Goal: Communication & Community: Answer question/provide support

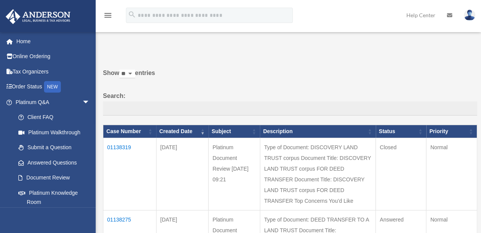
scroll to position [115, 0]
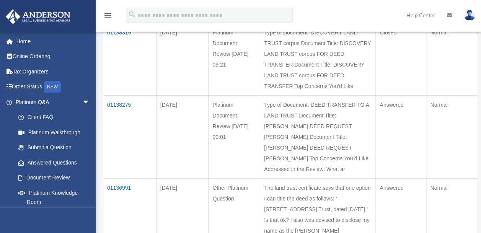
click at [117, 179] on td "01136991" at bounding box center [129, 210] width 53 height 62
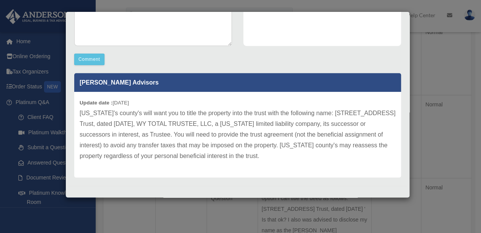
scroll to position [194, 0]
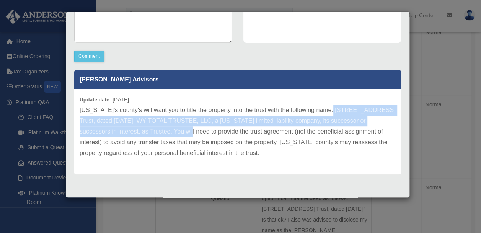
drag, startPoint x: 318, startPoint y: 110, endPoint x: 171, endPoint y: 136, distance: 150.0
click at [171, 136] on p "[US_STATE]'s county's will want you to title the property into the trust with t…" at bounding box center [238, 132] width 316 height 54
copy p "[STREET_ADDRESS] Trust, dated [DATE], WY TOTAL TRUSTEE, LLC, a [US_STATE] limit…"
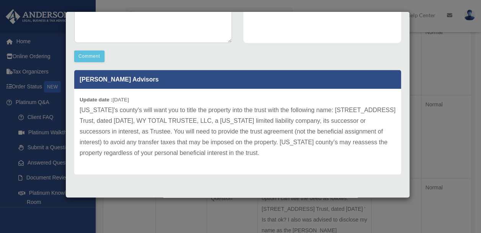
click at [165, 186] on div at bounding box center [237, 189] width 338 height 12
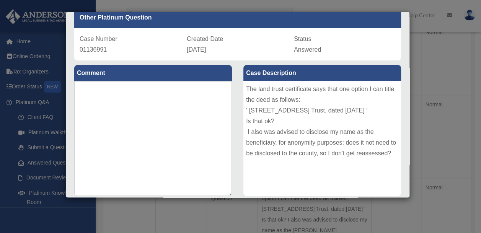
scroll to position [3, 0]
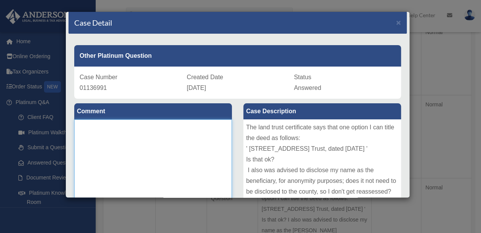
click at [129, 127] on textarea at bounding box center [153, 176] width 158 height 115
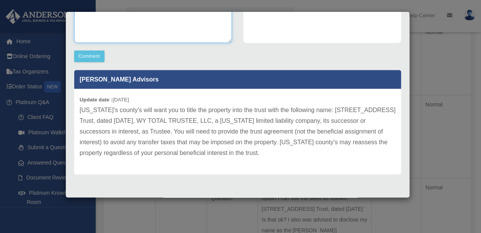
scroll to position [41, 0]
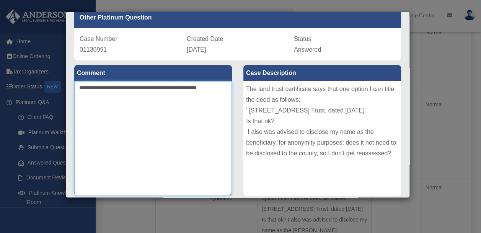
click at [225, 88] on textarea "**********" at bounding box center [153, 138] width 158 height 115
drag, startPoint x: 77, startPoint y: 85, endPoint x: 179, endPoint y: 100, distance: 103.6
click at [179, 100] on textarea "**********" at bounding box center [153, 138] width 158 height 115
click at [119, 108] on textarea "**********" at bounding box center [153, 138] width 158 height 115
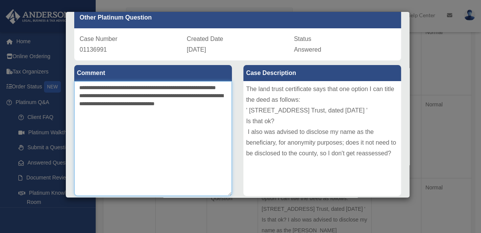
click at [141, 112] on textarea "**********" at bounding box center [153, 138] width 158 height 115
click at [201, 102] on textarea "**********" at bounding box center [153, 138] width 158 height 115
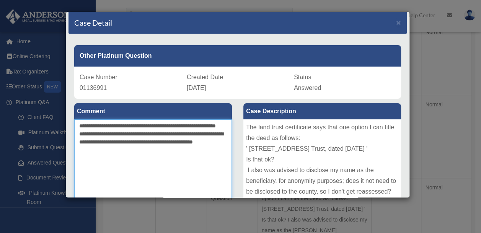
click at [119, 156] on textarea "**********" at bounding box center [153, 176] width 158 height 115
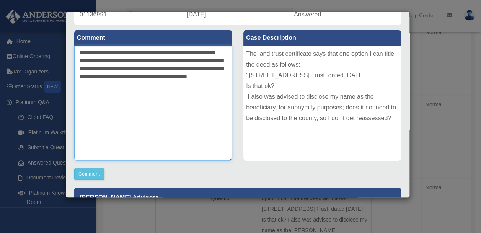
scroll to position [115, 0]
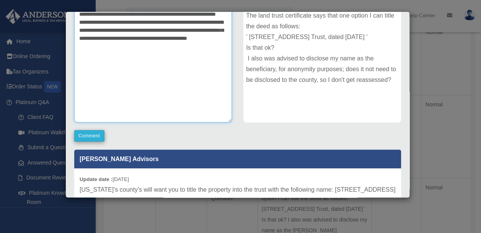
type textarea "**********"
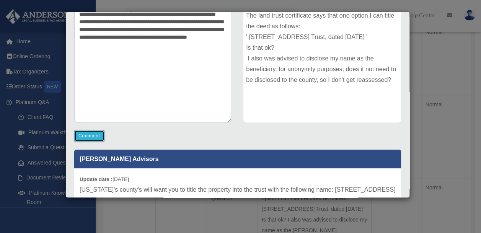
scroll to position [114, 0]
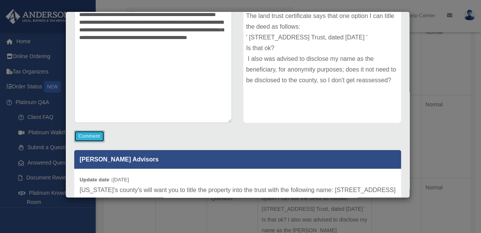
click at [101, 135] on button "Comment" at bounding box center [89, 135] width 30 height 11
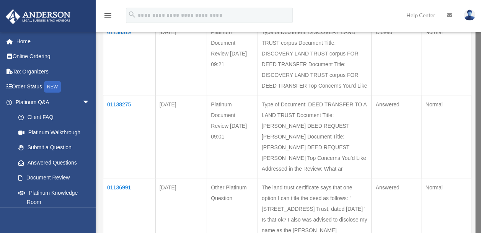
click at [126, 116] on td "01138275" at bounding box center [129, 136] width 52 height 83
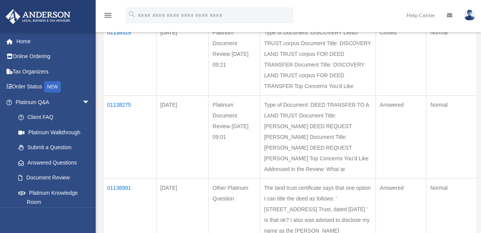
click at [120, 103] on td "01138275" at bounding box center [129, 137] width 53 height 83
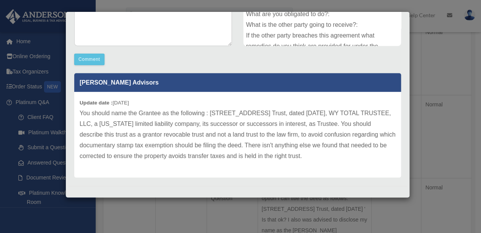
scroll to position [194, 0]
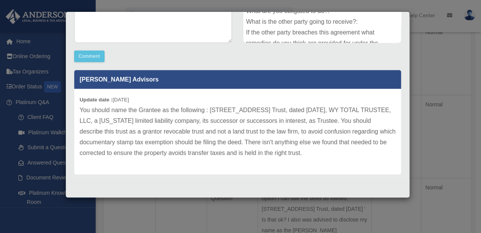
click at [80, 109] on p "You should name the Grantee as the following : [STREET_ADDRESS] Trust, dated [D…" at bounding box center [238, 132] width 316 height 54
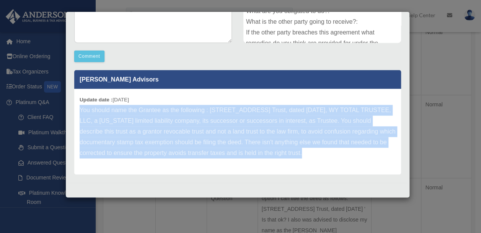
drag, startPoint x: 80, startPoint y: 109, endPoint x: 355, endPoint y: 163, distance: 280.0
click at [355, 163] on div "Update date : [DATE] You should name the Grantee as the following : [STREET_ADD…" at bounding box center [237, 132] width 327 height 86
copy div "You should name the Grantee as the following : [STREET_ADDRESS] Trust, dated [D…"
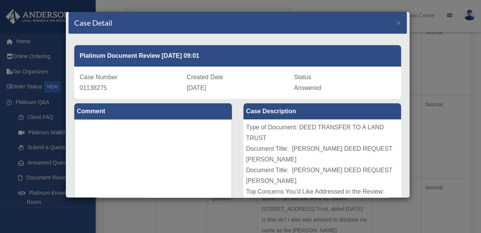
scroll to position [0, 0]
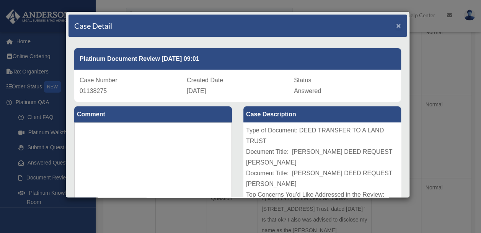
click at [396, 24] on span "×" at bounding box center [398, 25] width 5 height 9
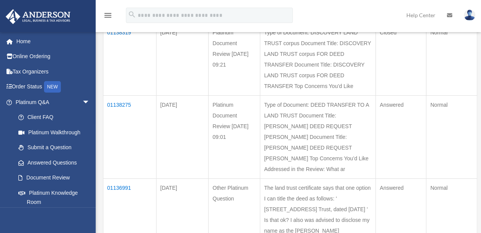
scroll to position [77, 0]
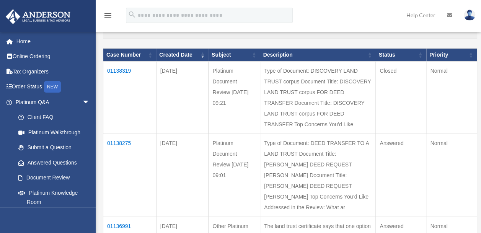
click at [119, 68] on td "01138319" at bounding box center [129, 98] width 53 height 72
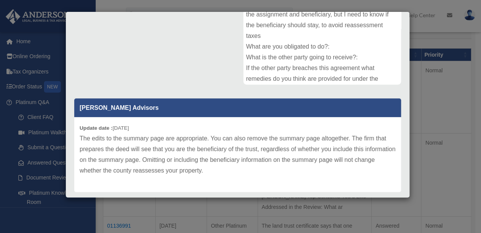
scroll to position [169, 0]
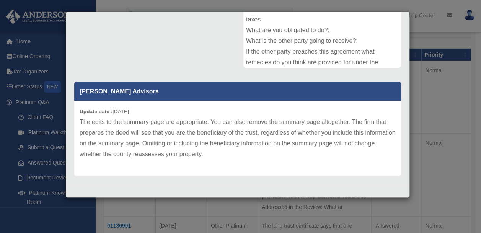
click at [79, 120] on div "Update date : [DATE] The edits to the summary page are appropriate. You can als…" at bounding box center [237, 138] width 327 height 75
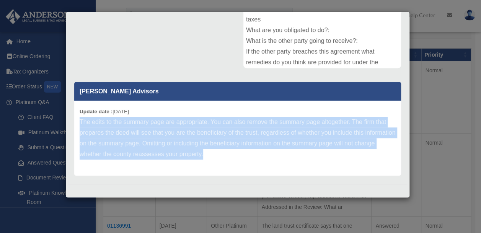
drag, startPoint x: 80, startPoint y: 120, endPoint x: 233, endPoint y: 160, distance: 159.1
click at [233, 160] on div "Update date : [DATE] The edits to the summary page are appropriate. You can als…" at bounding box center [237, 138] width 327 height 75
copy p "The edits to the summary page are appropriate. You can also remove the summary …"
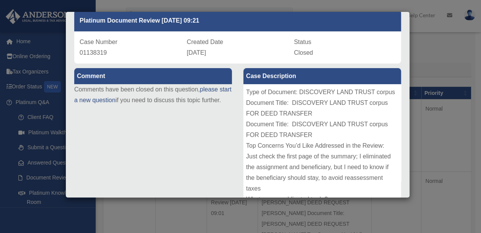
scroll to position [0, 0]
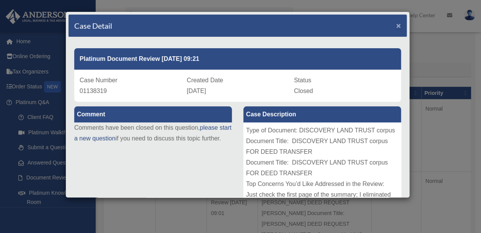
click at [396, 27] on span "×" at bounding box center [398, 25] width 5 height 9
